Goal: Task Accomplishment & Management: Manage account settings

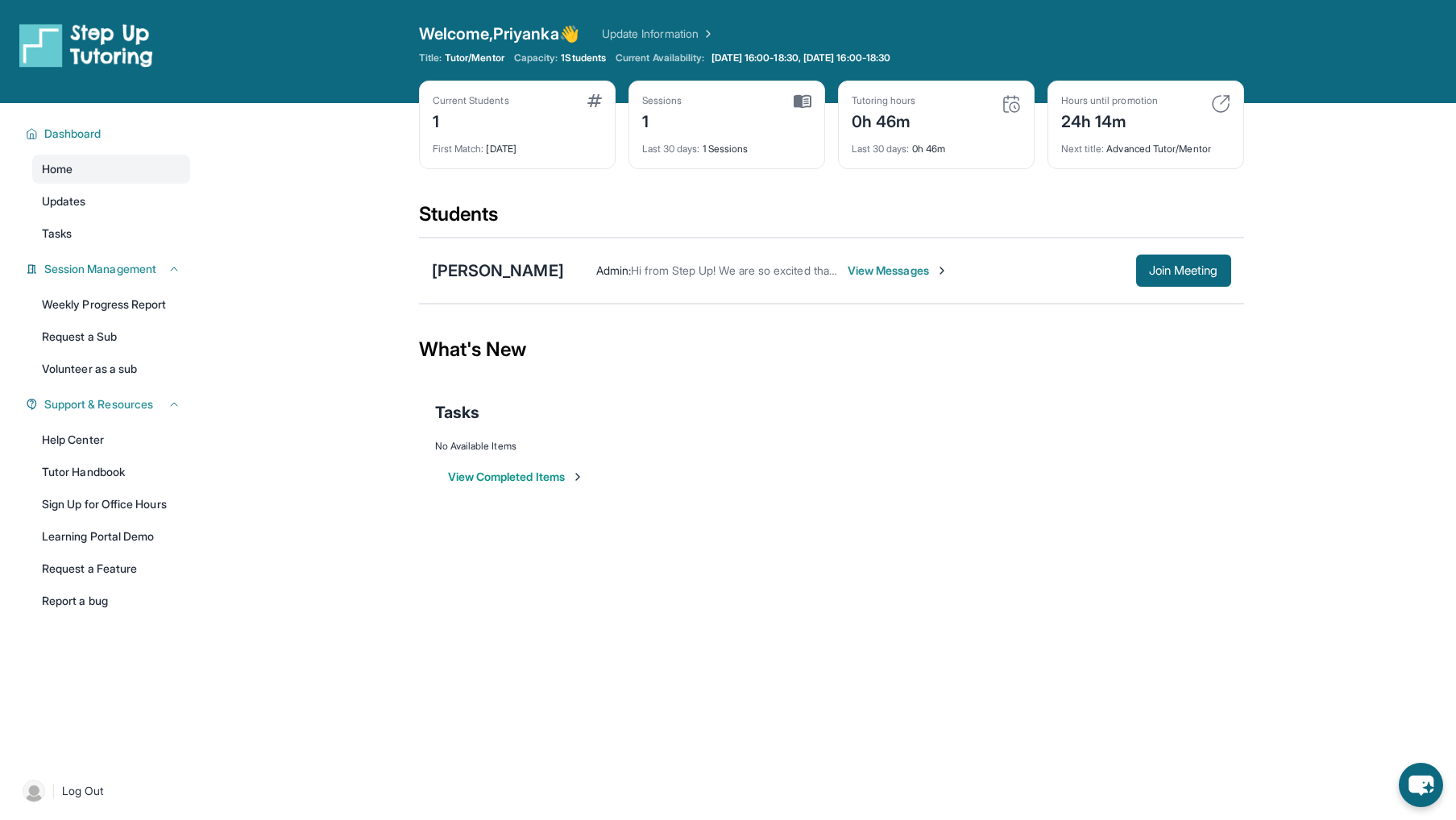
click at [515, 478] on button "View Completed Items" at bounding box center [516, 477] width 136 height 16
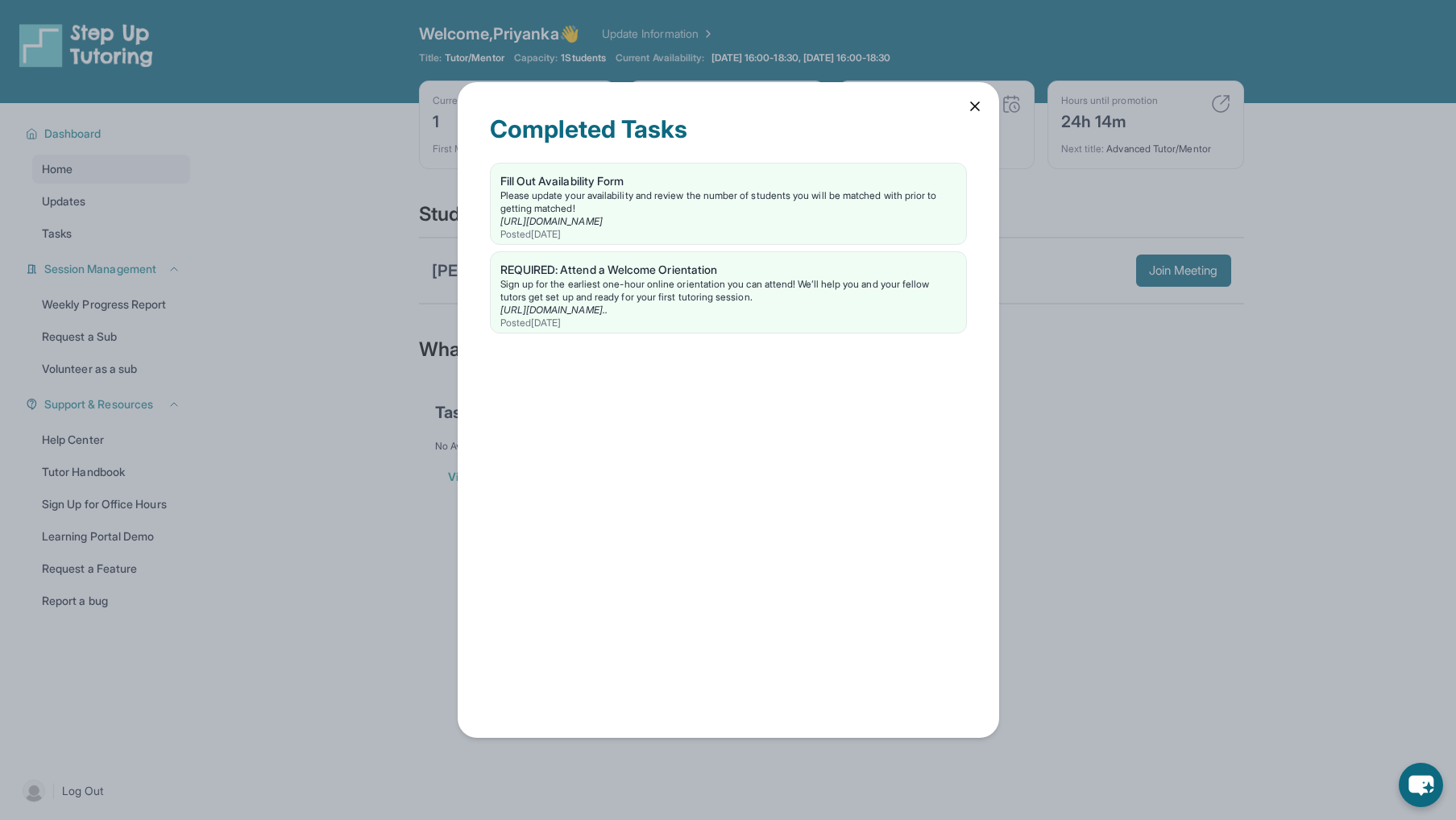
scroll to position [7, 0]
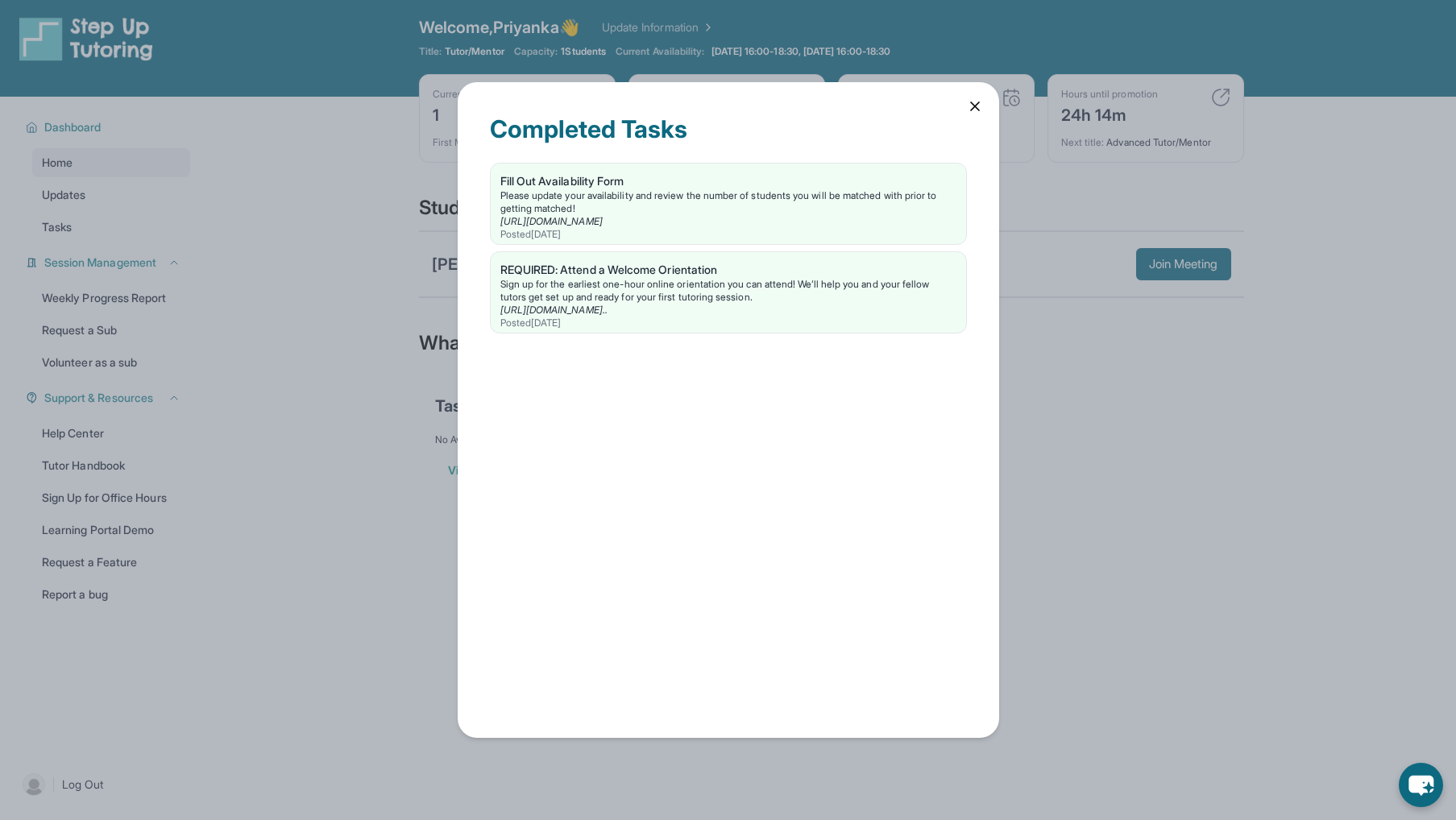
click at [981, 108] on icon at bounding box center [975, 106] width 16 height 16
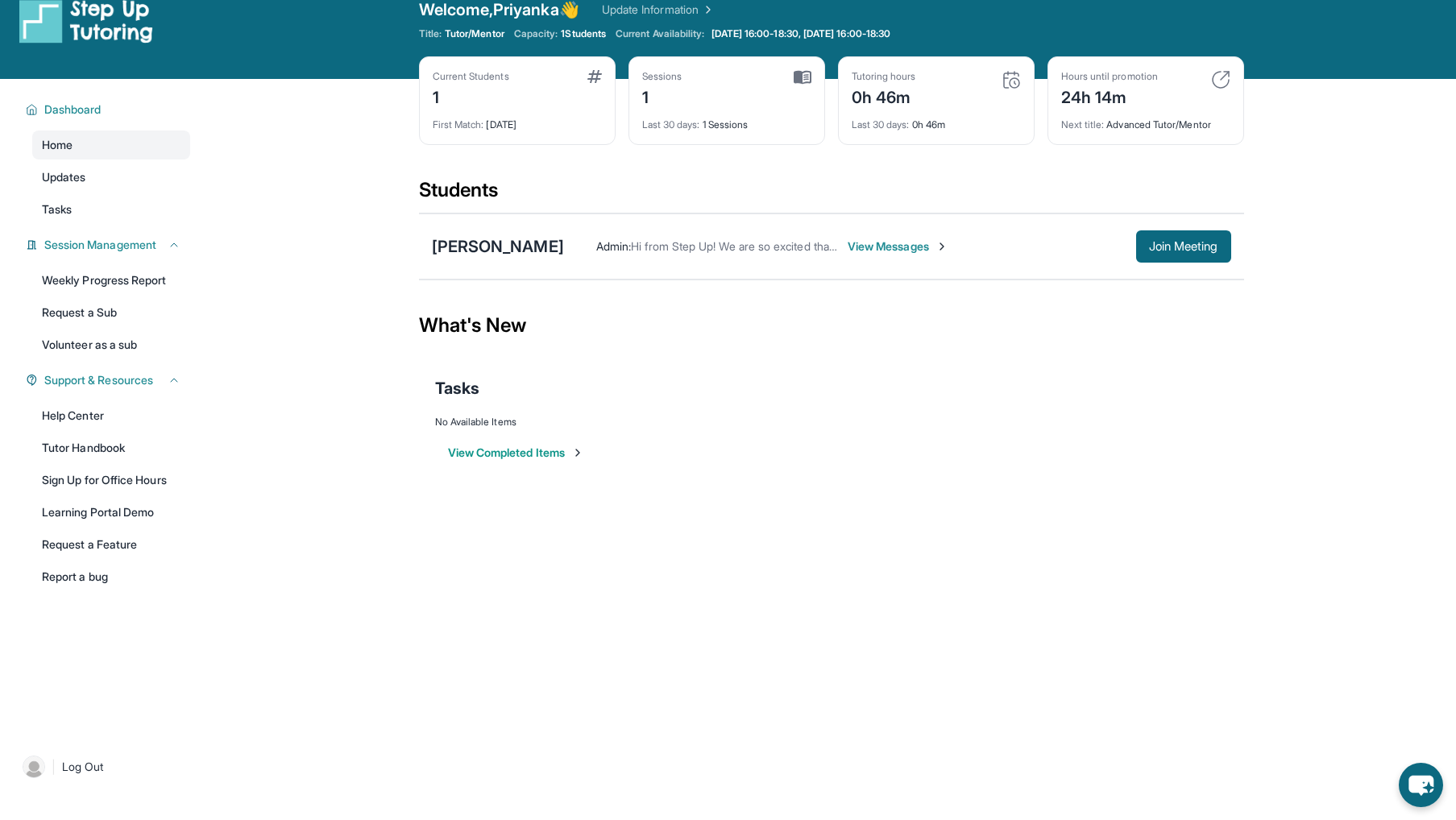
scroll to position [0, 0]
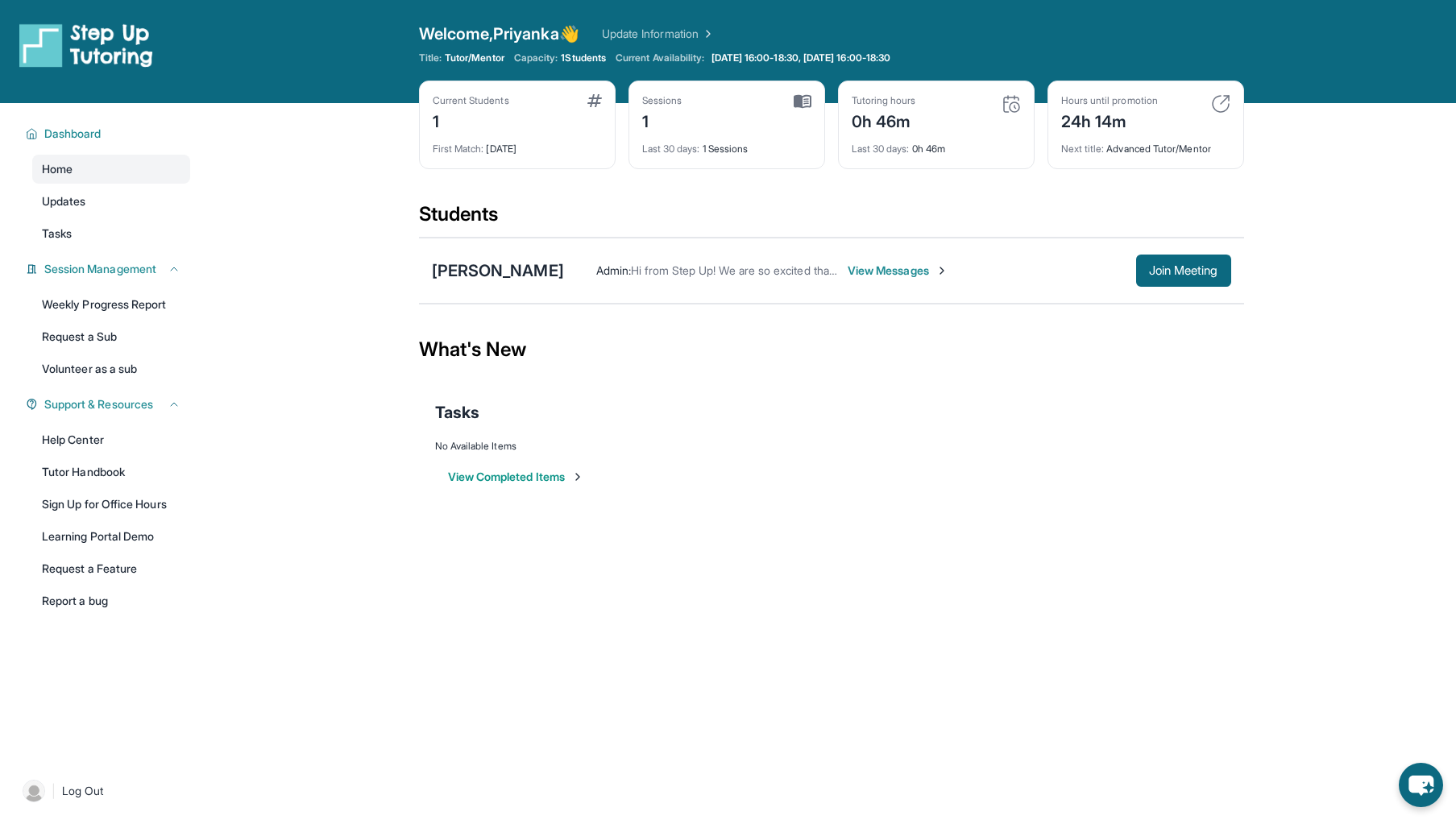
click at [30, 790] on img at bounding box center [33, 791] width 23 height 23
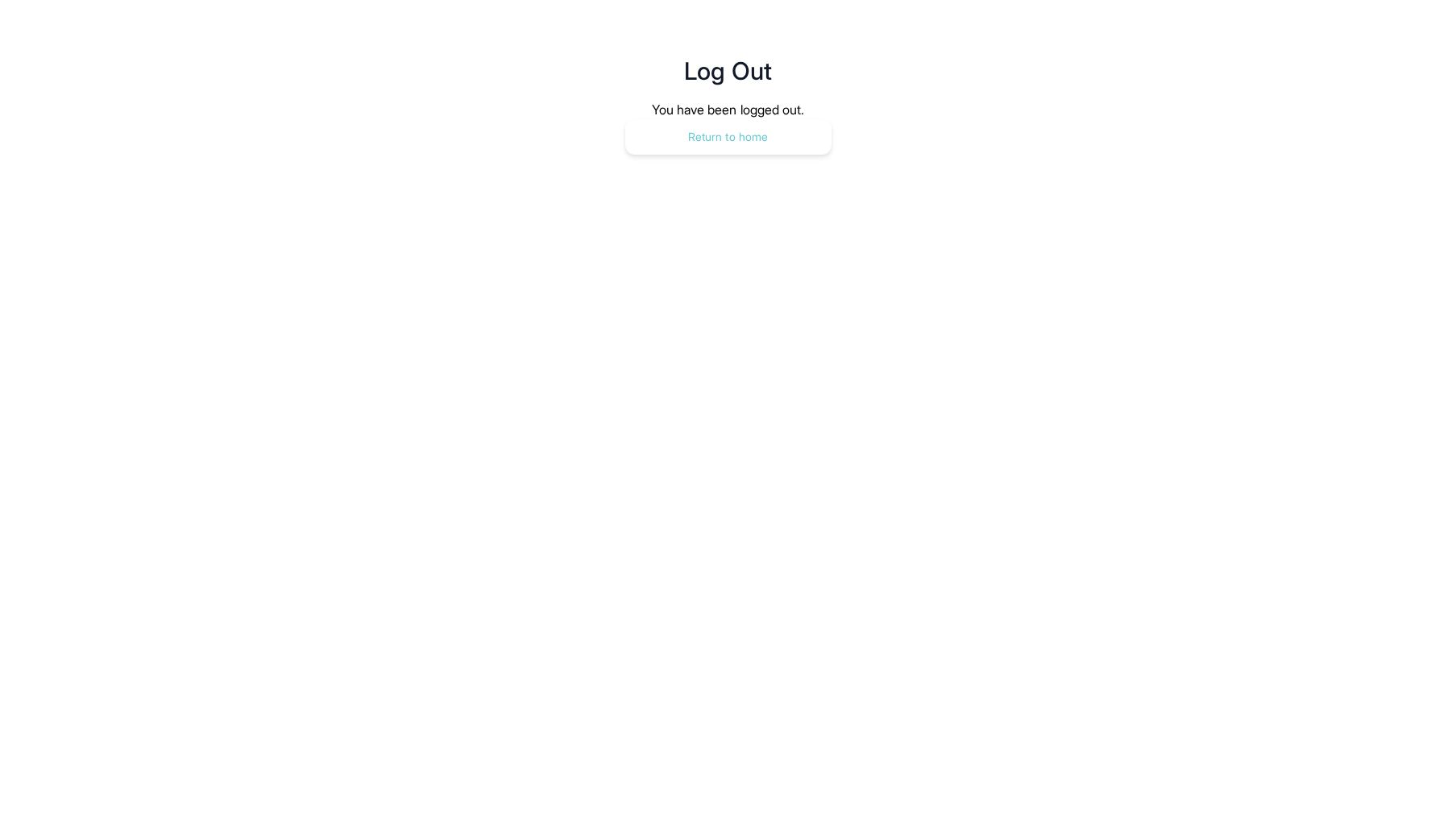
click at [688, 140] on button "Return to home" at bounding box center [728, 137] width 206 height 35
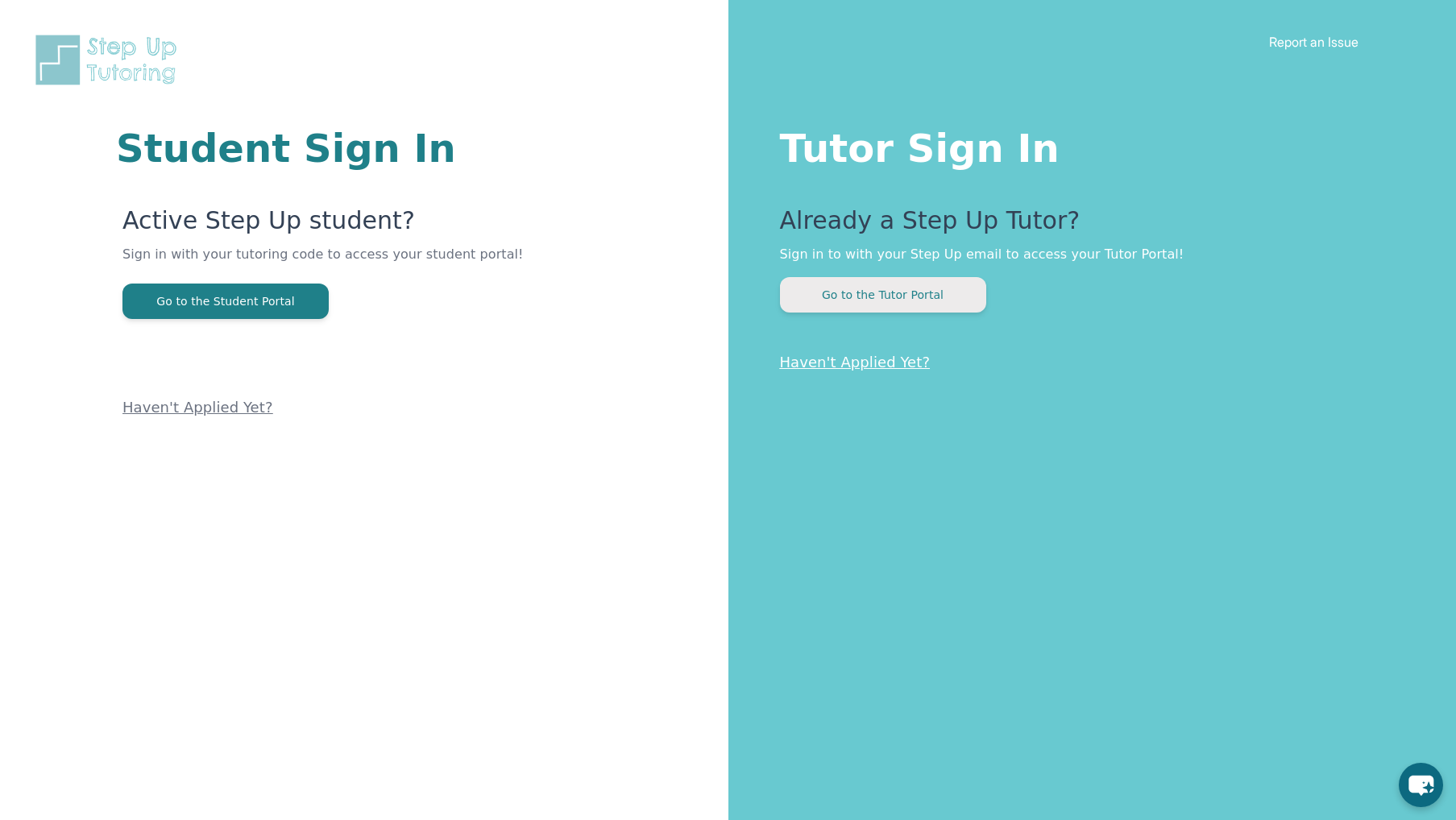
click at [873, 298] on button "Go to the Tutor Portal" at bounding box center [882, 295] width 206 height 35
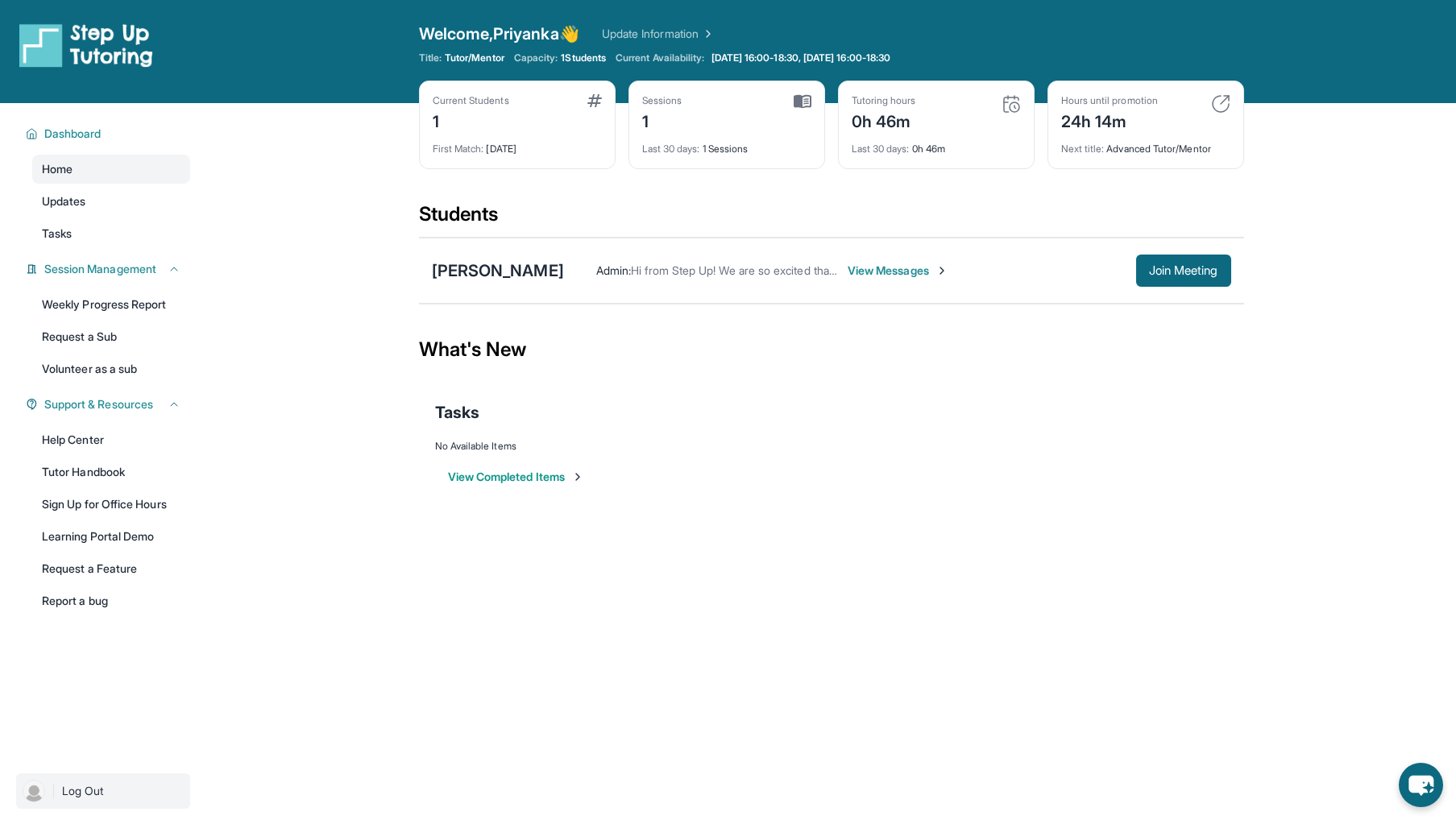
click at [75, 809] on div "| Log Out" at bounding box center [103, 791] width 206 height 68
click at [77, 801] on link "| Log Out" at bounding box center [103, 792] width 174 height 35
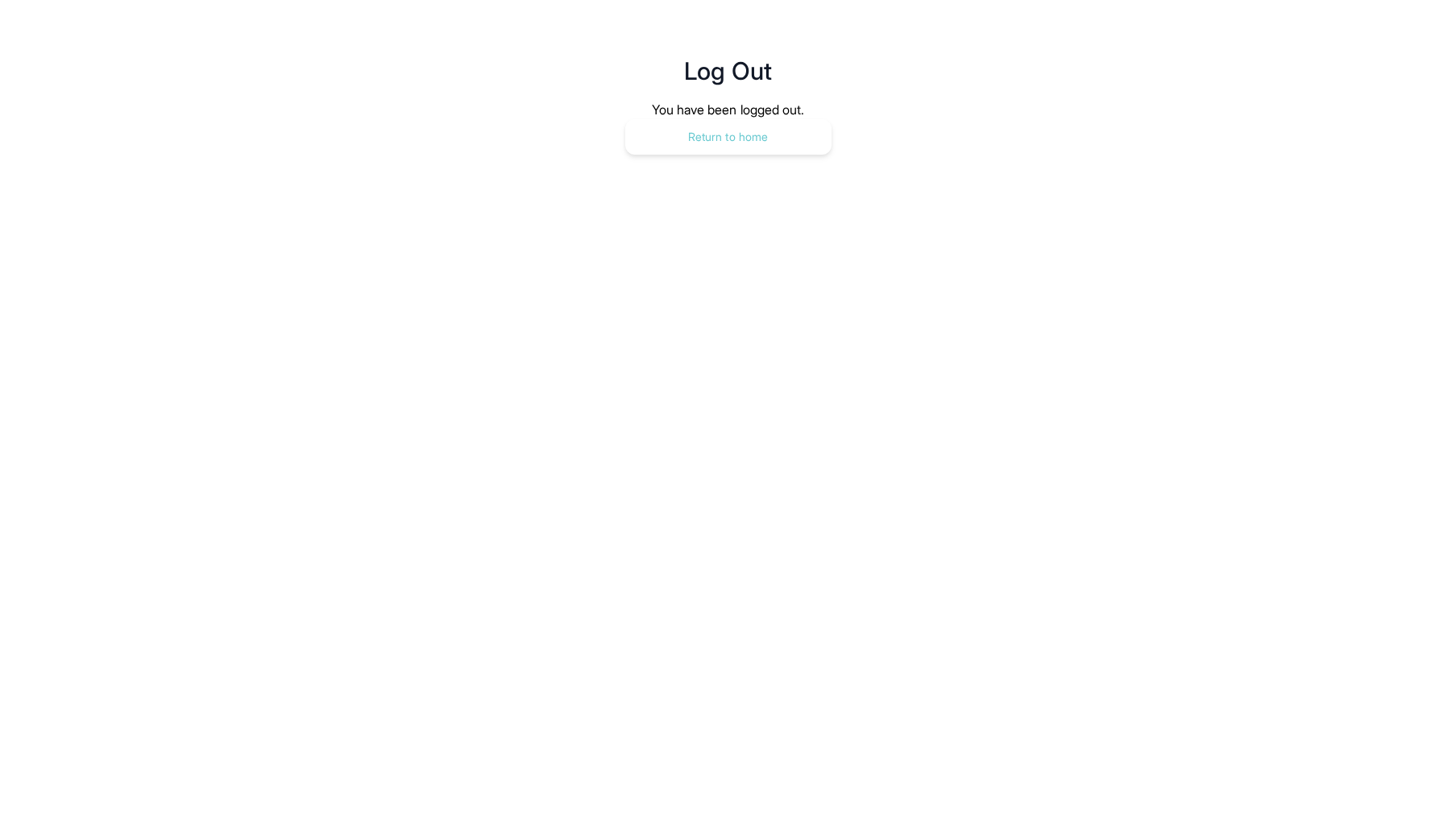
click at [691, 154] on button "Return to home" at bounding box center [728, 137] width 206 height 35
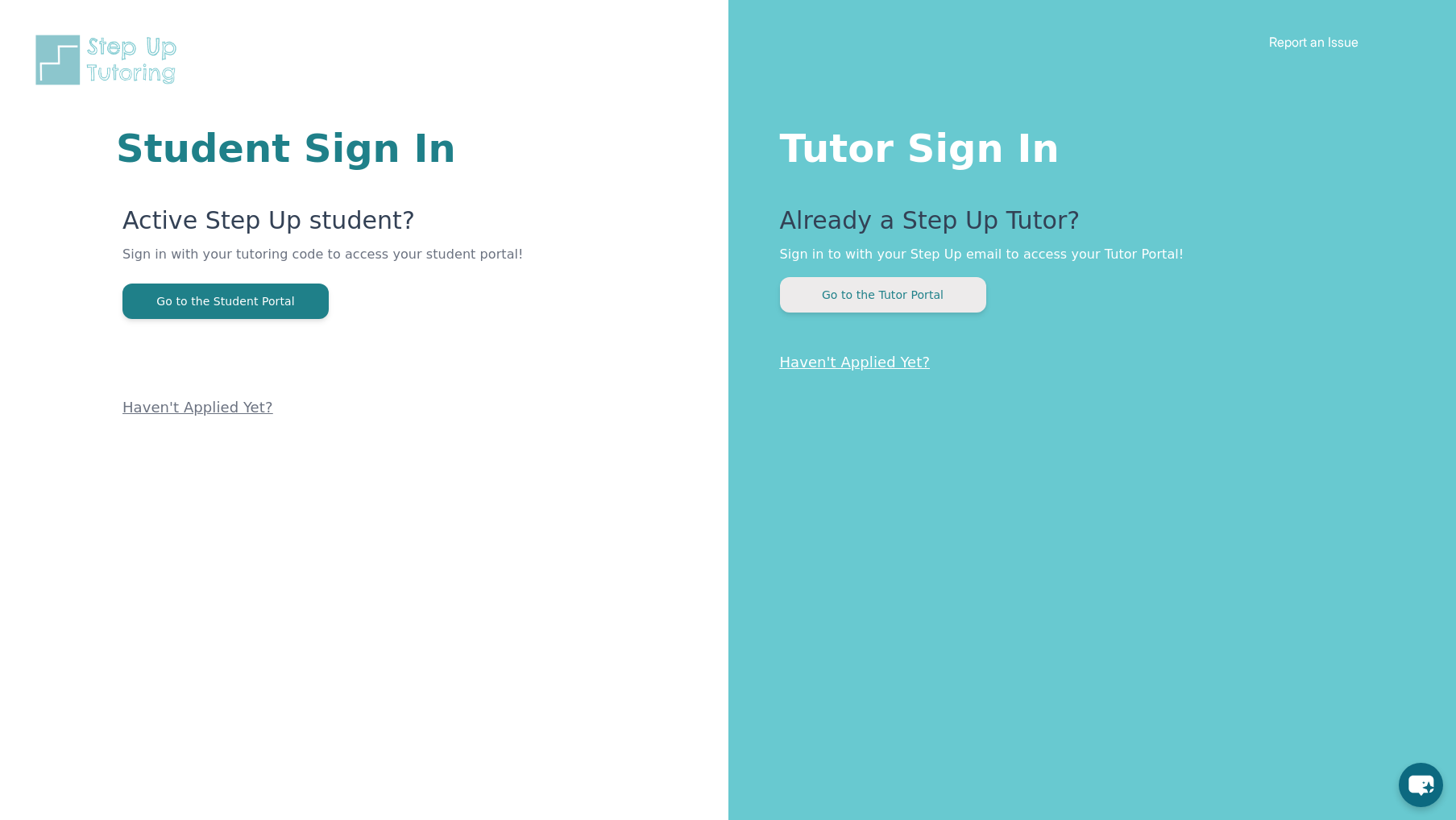
click at [866, 298] on button "Go to the Tutor Portal" at bounding box center [882, 295] width 206 height 35
